Goal: Task Accomplishment & Management: Manage account settings

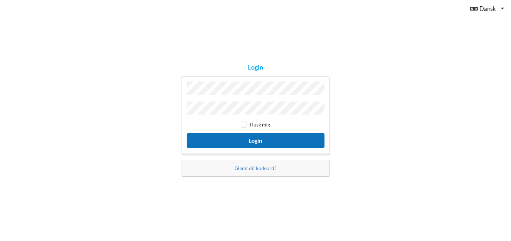
click at [258, 138] on button "Login" at bounding box center [256, 140] width 138 height 14
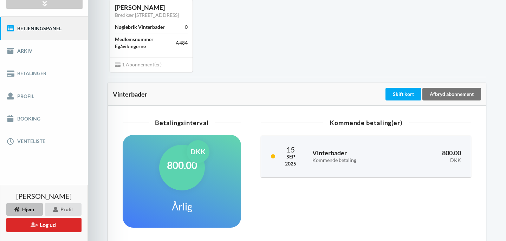
scroll to position [107, 0]
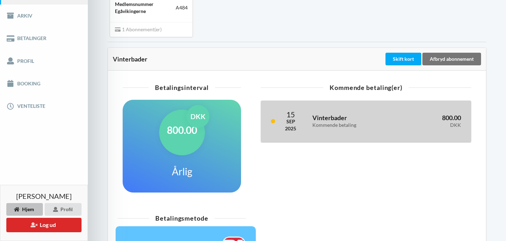
click at [349, 114] on h3 "Vinterbader Kommende betaling" at bounding box center [353, 121] width 82 height 14
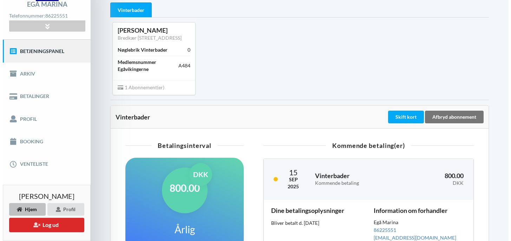
scroll to position [0, 0]
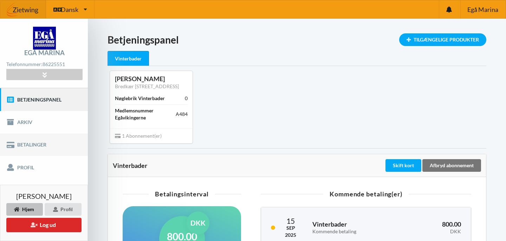
click at [28, 144] on link "Betalinger" at bounding box center [44, 145] width 88 height 22
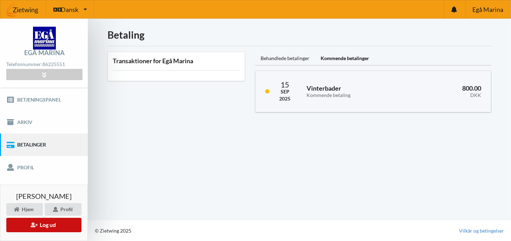
click at [46, 224] on button "Log ud" at bounding box center [43, 225] width 75 height 14
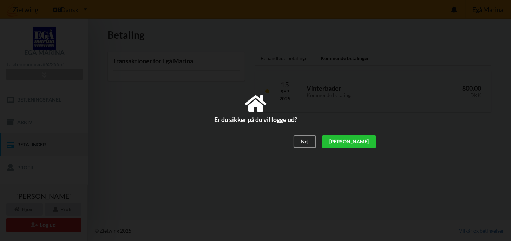
click at [365, 143] on div "[PERSON_NAME]" at bounding box center [349, 142] width 54 height 13
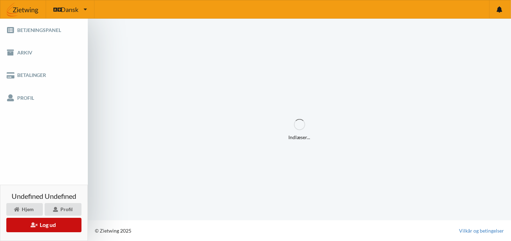
click at [46, 223] on button "Log ud" at bounding box center [43, 225] width 75 height 14
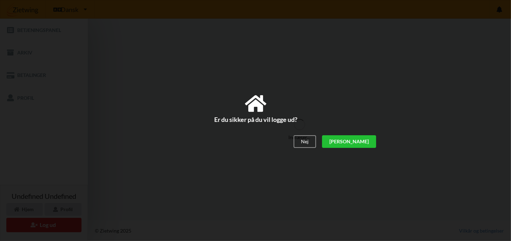
click at [368, 139] on div "[PERSON_NAME]" at bounding box center [349, 142] width 54 height 13
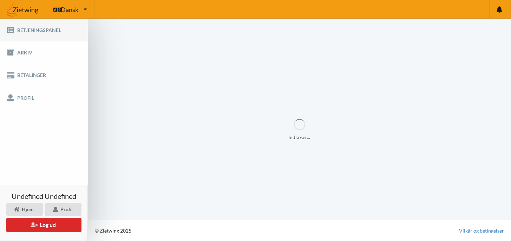
click at [41, 29] on link "Betjeningspanel" at bounding box center [44, 30] width 88 height 22
click at [41, 28] on link "Betjeningspanel" at bounding box center [44, 30] width 88 height 22
